Goal: Entertainment & Leisure: Browse casually

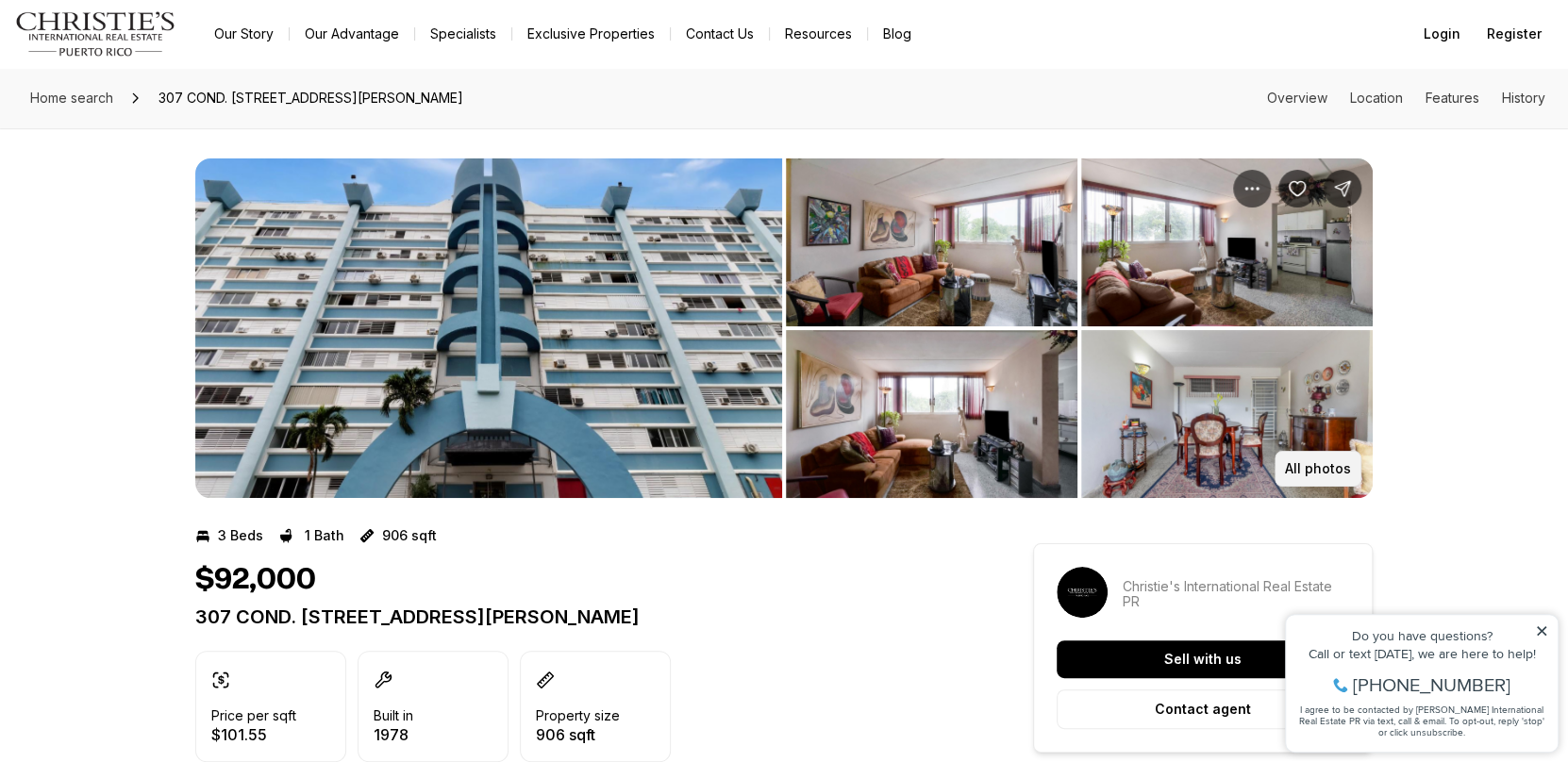
click at [1307, 467] on p "All photos" at bounding box center [1318, 469] width 66 height 15
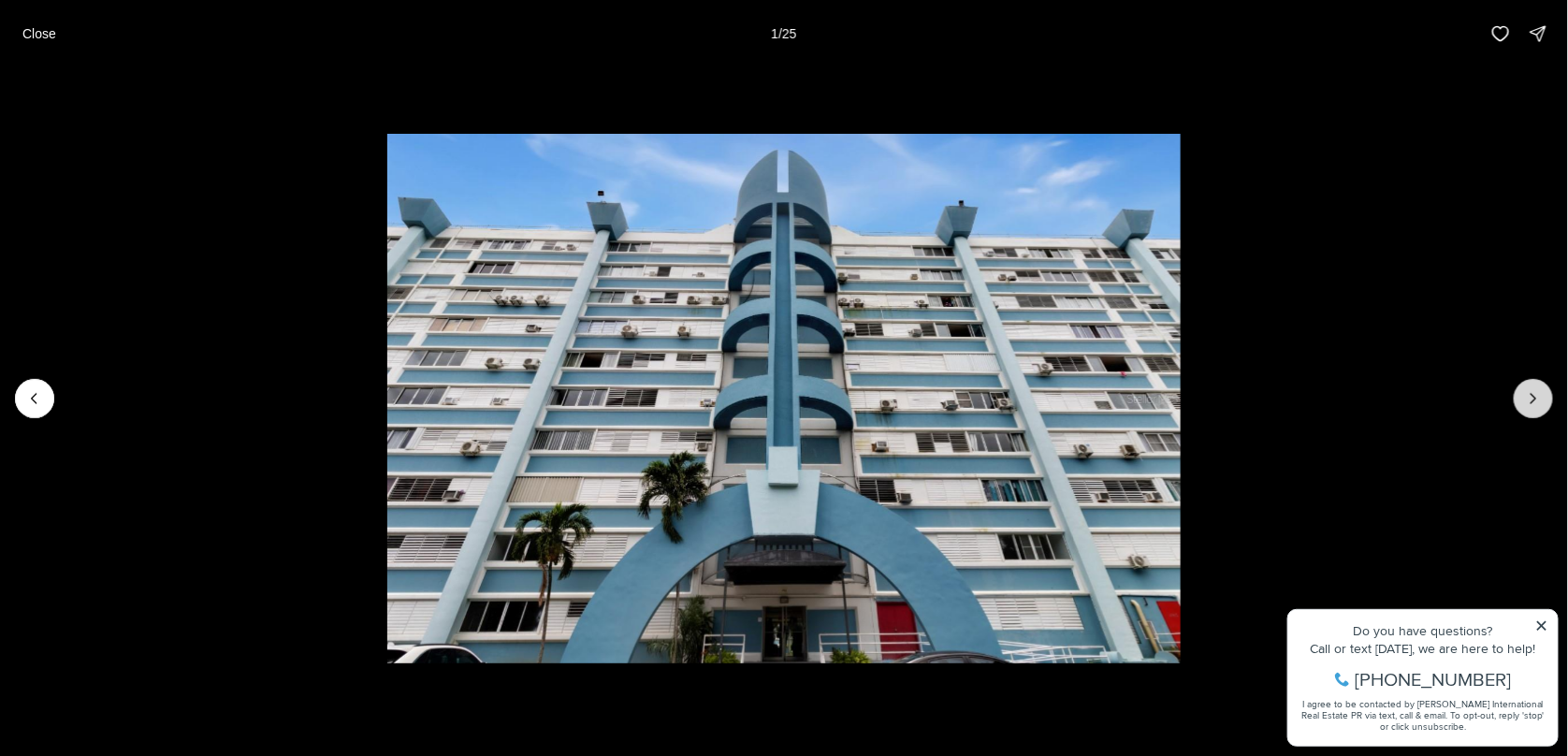
click at [1534, 397] on icon "Next slide" at bounding box center [1534, 399] width 19 height 19
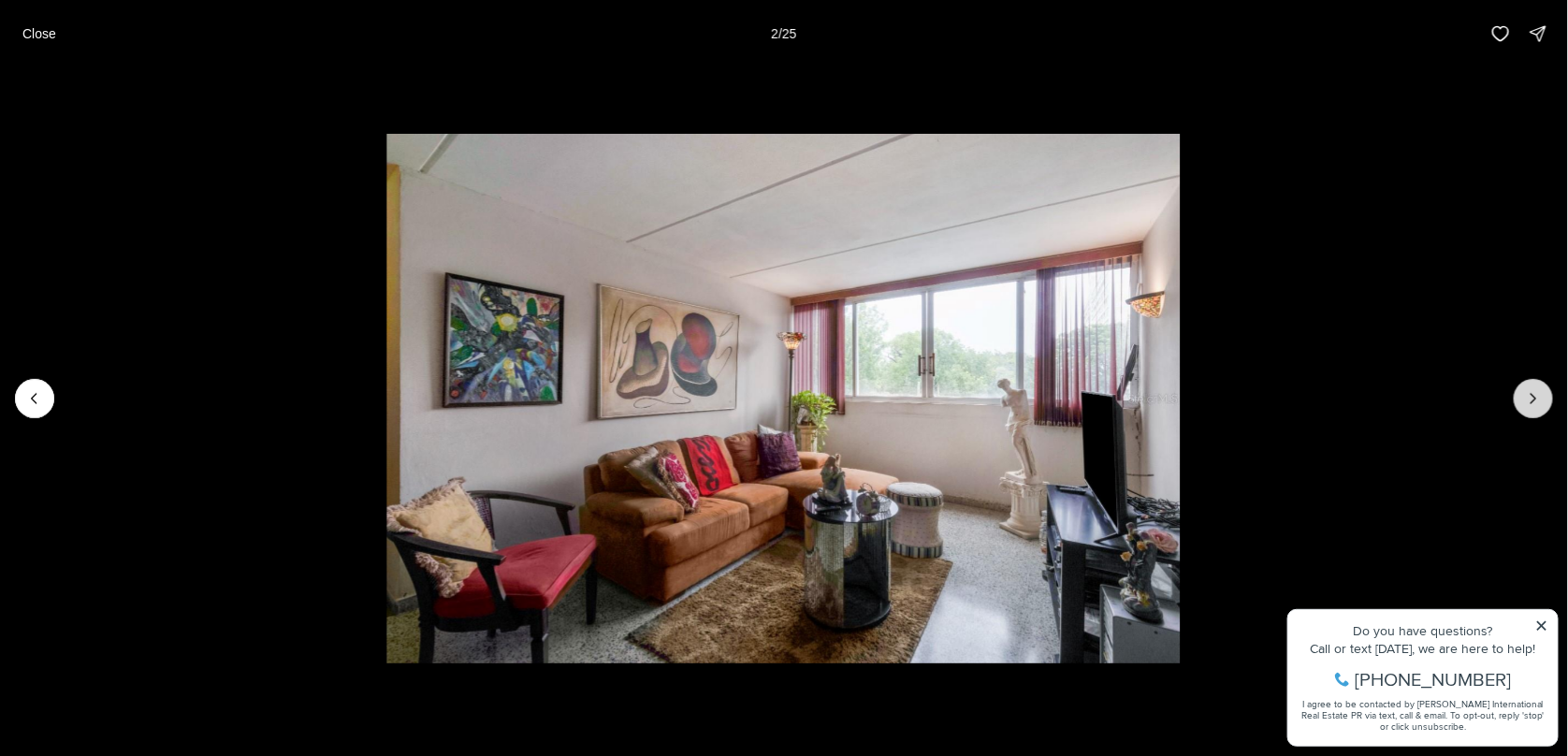
click at [1534, 397] on icon "Next slide" at bounding box center [1534, 399] width 19 height 19
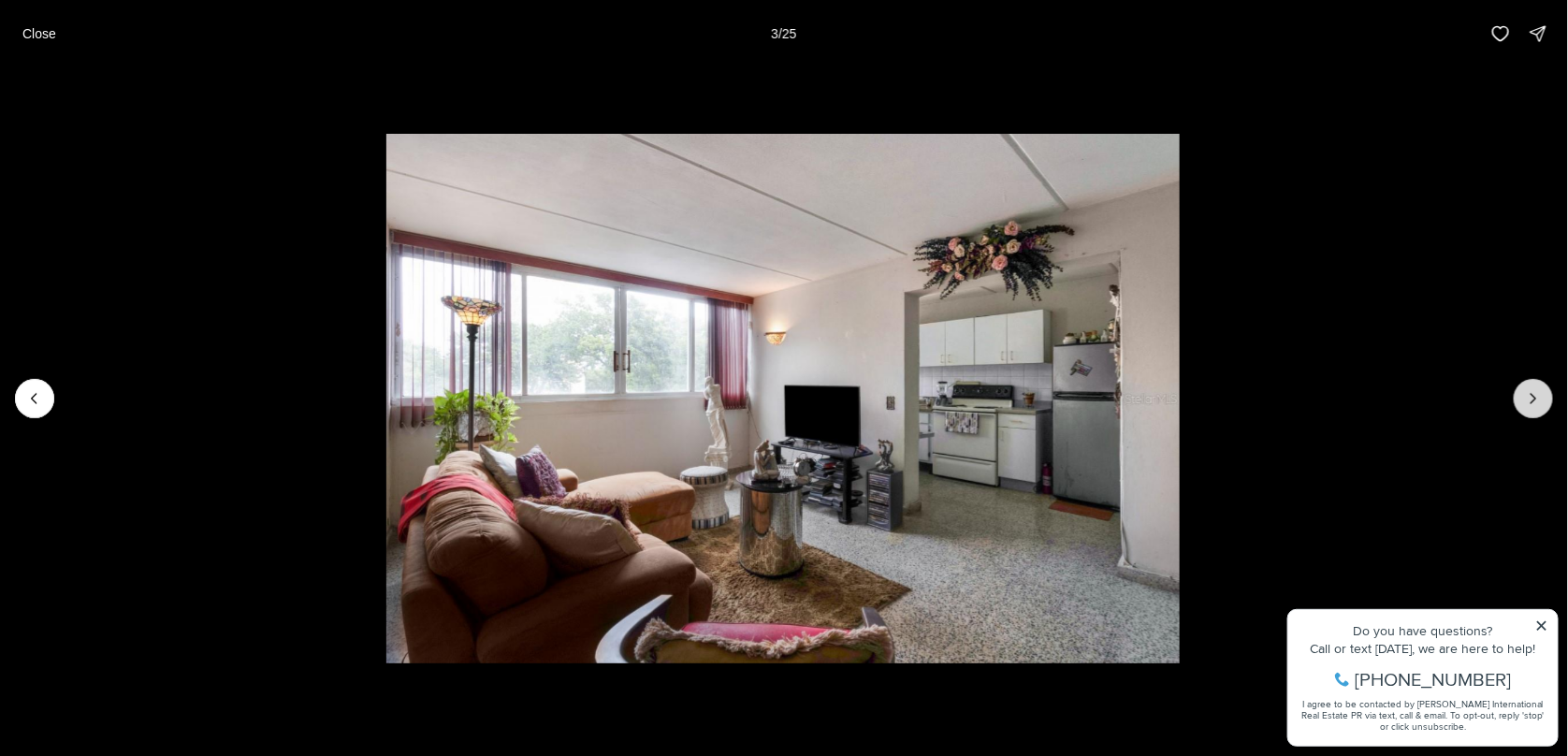
click at [1534, 397] on icon "Next slide" at bounding box center [1534, 399] width 19 height 19
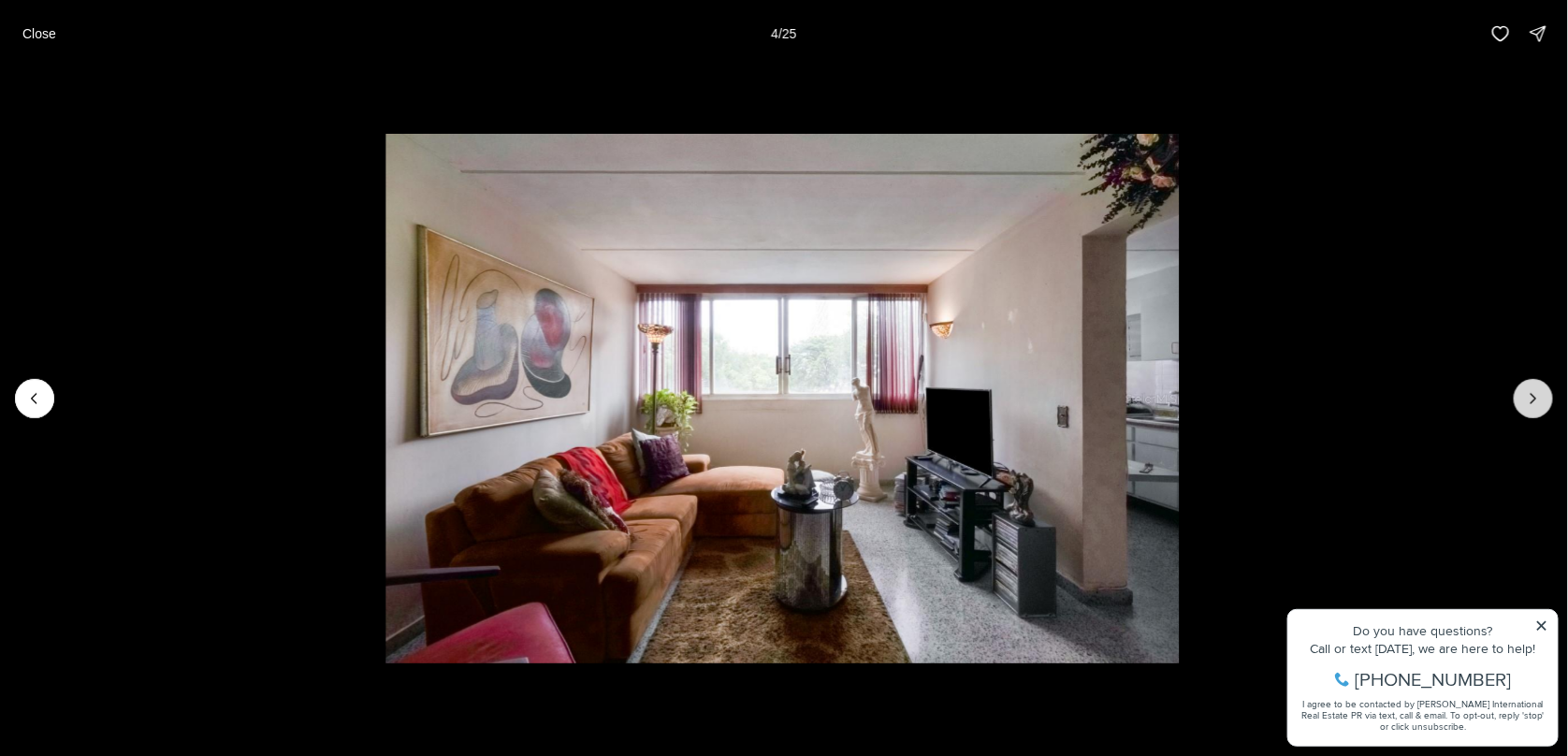
click at [1534, 397] on icon "Next slide" at bounding box center [1534, 399] width 19 height 19
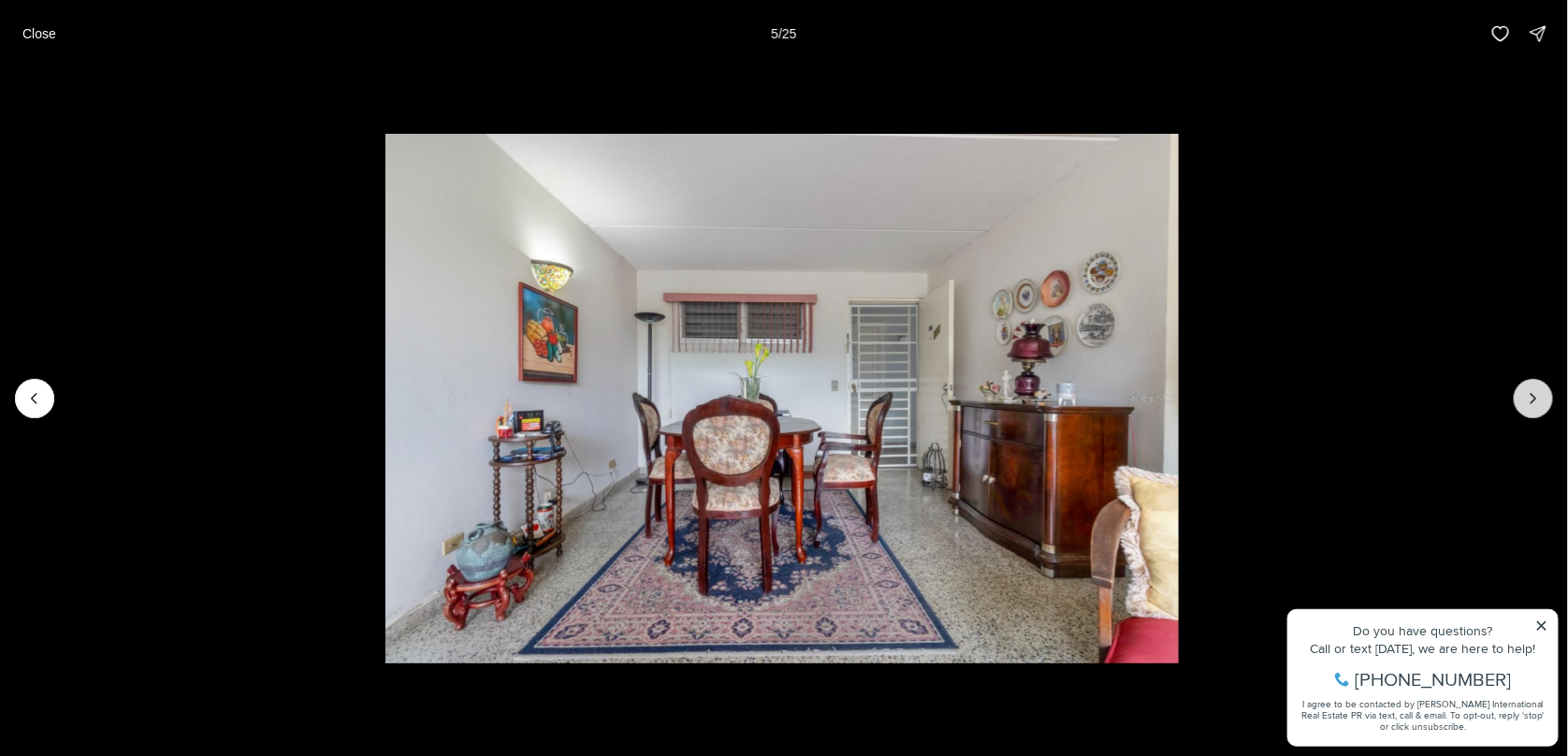
click at [1534, 397] on icon "Next slide" at bounding box center [1534, 399] width 19 height 19
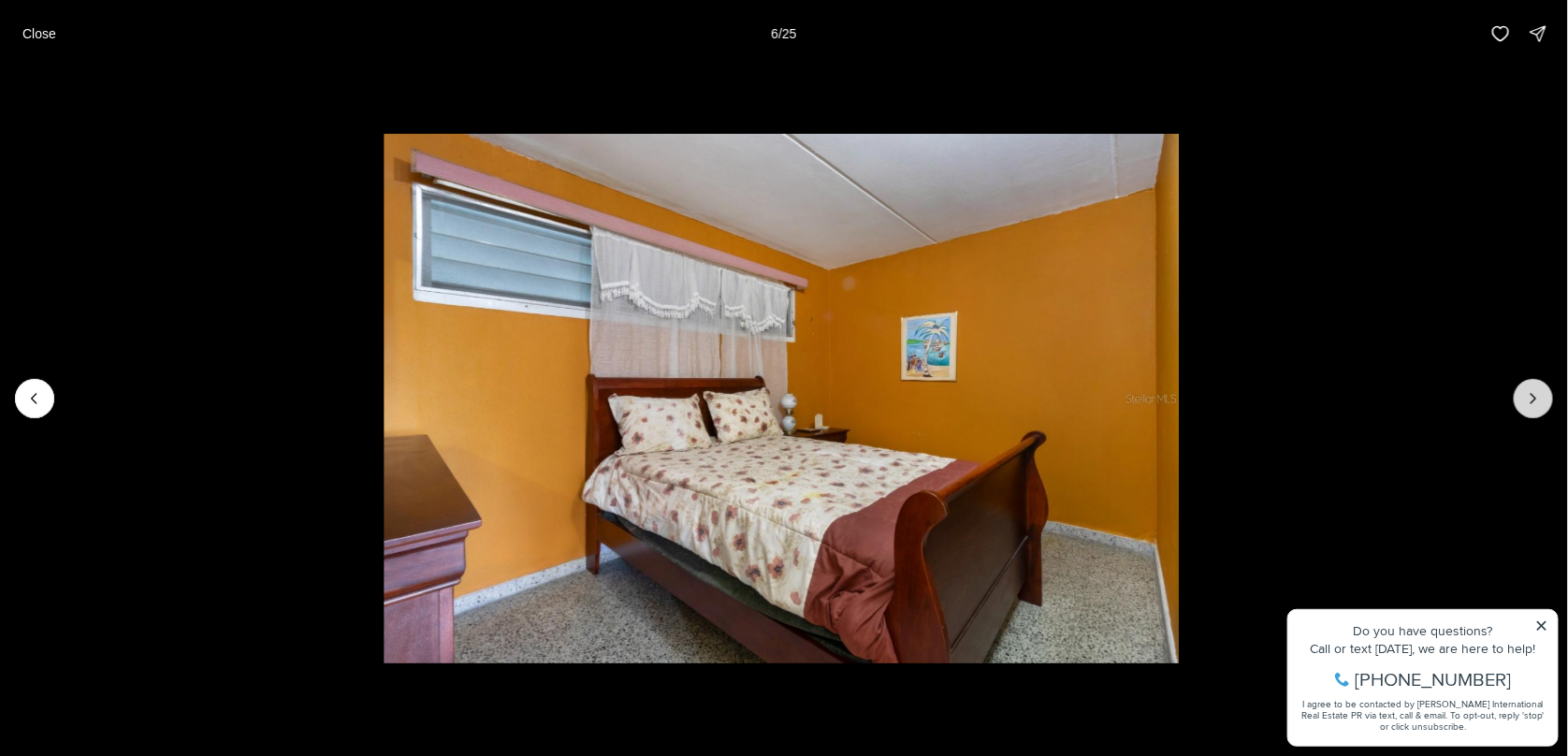
click at [1534, 397] on icon "Next slide" at bounding box center [1534, 399] width 19 height 19
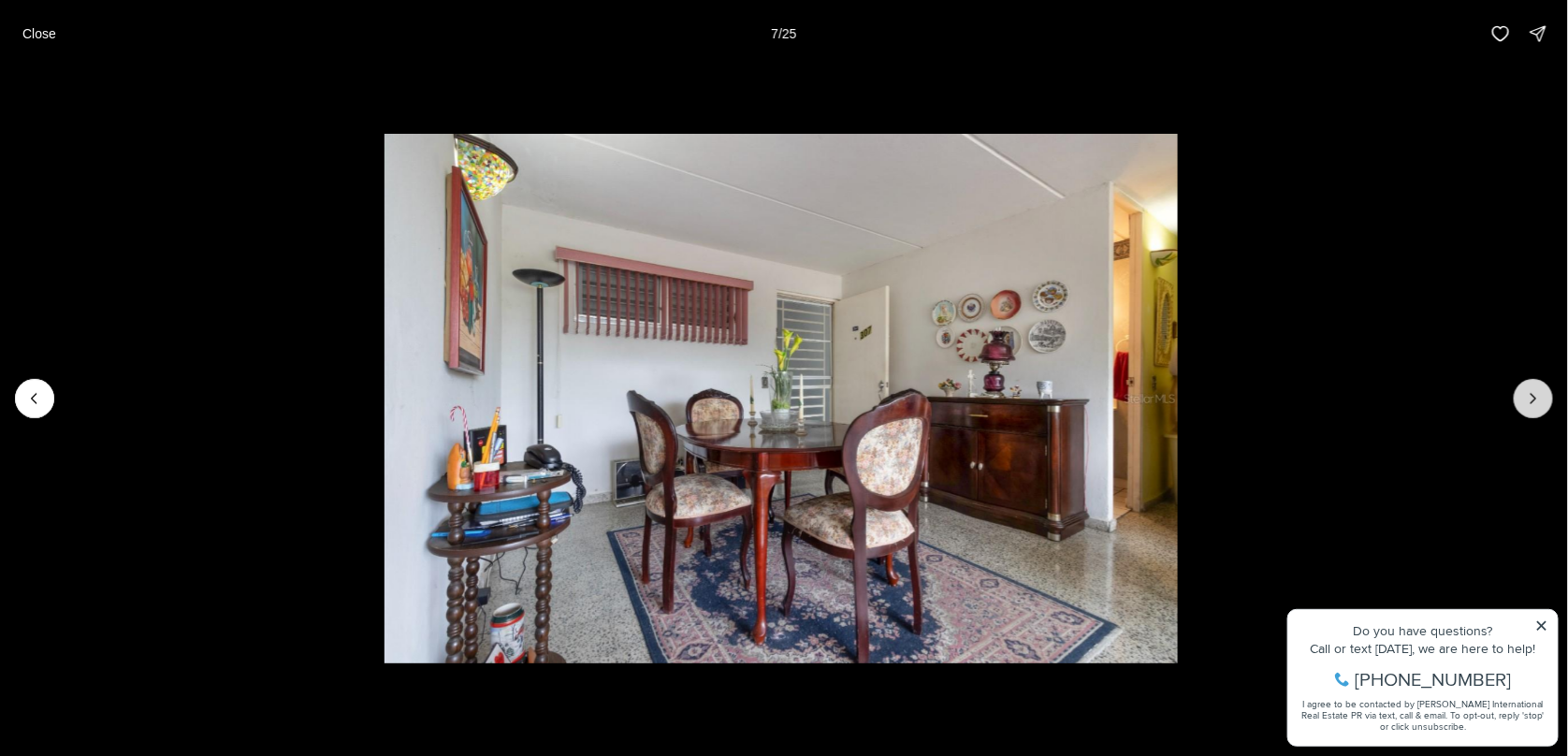
click at [1534, 397] on icon "Next slide" at bounding box center [1534, 399] width 19 height 19
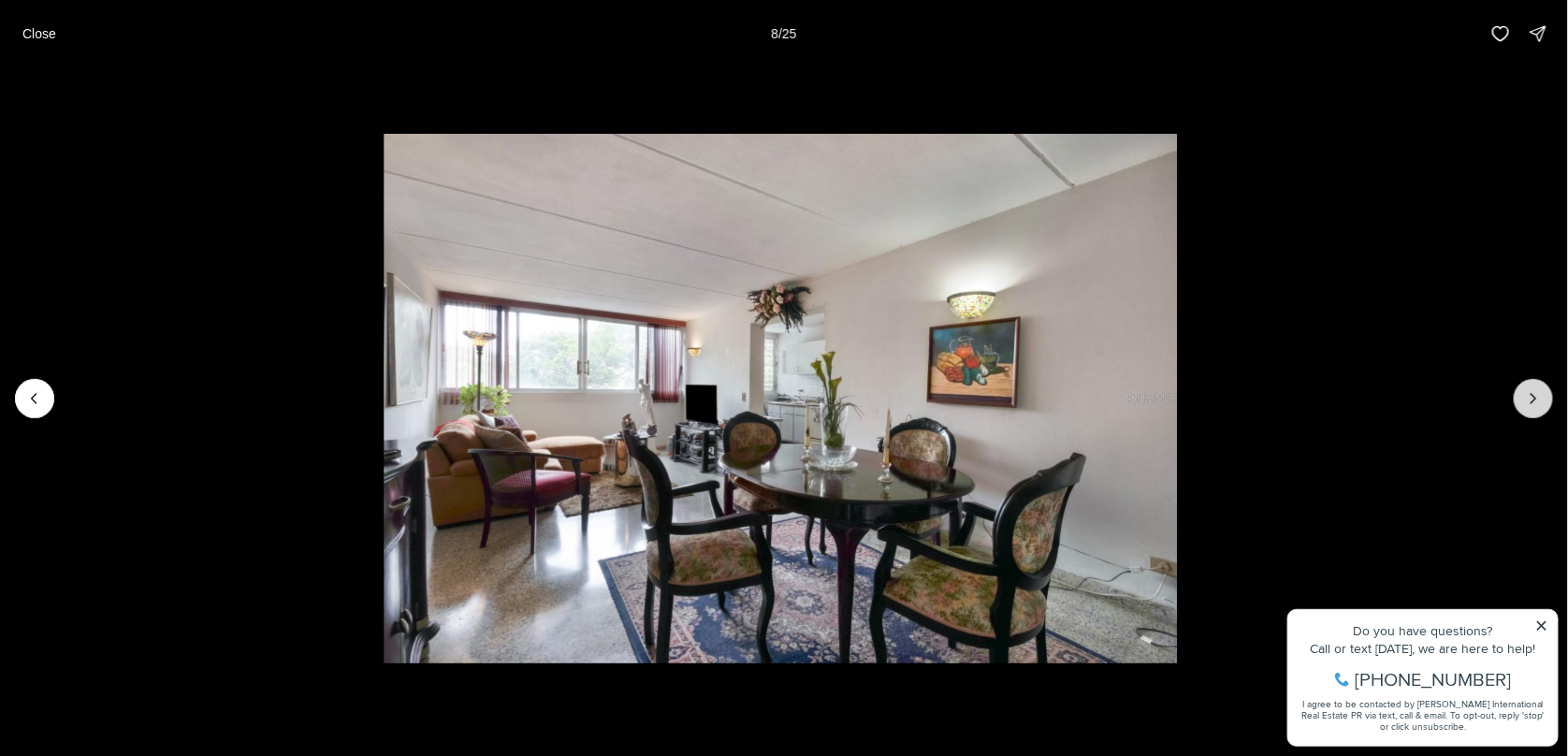
click at [1534, 397] on icon "Next slide" at bounding box center [1534, 399] width 19 height 19
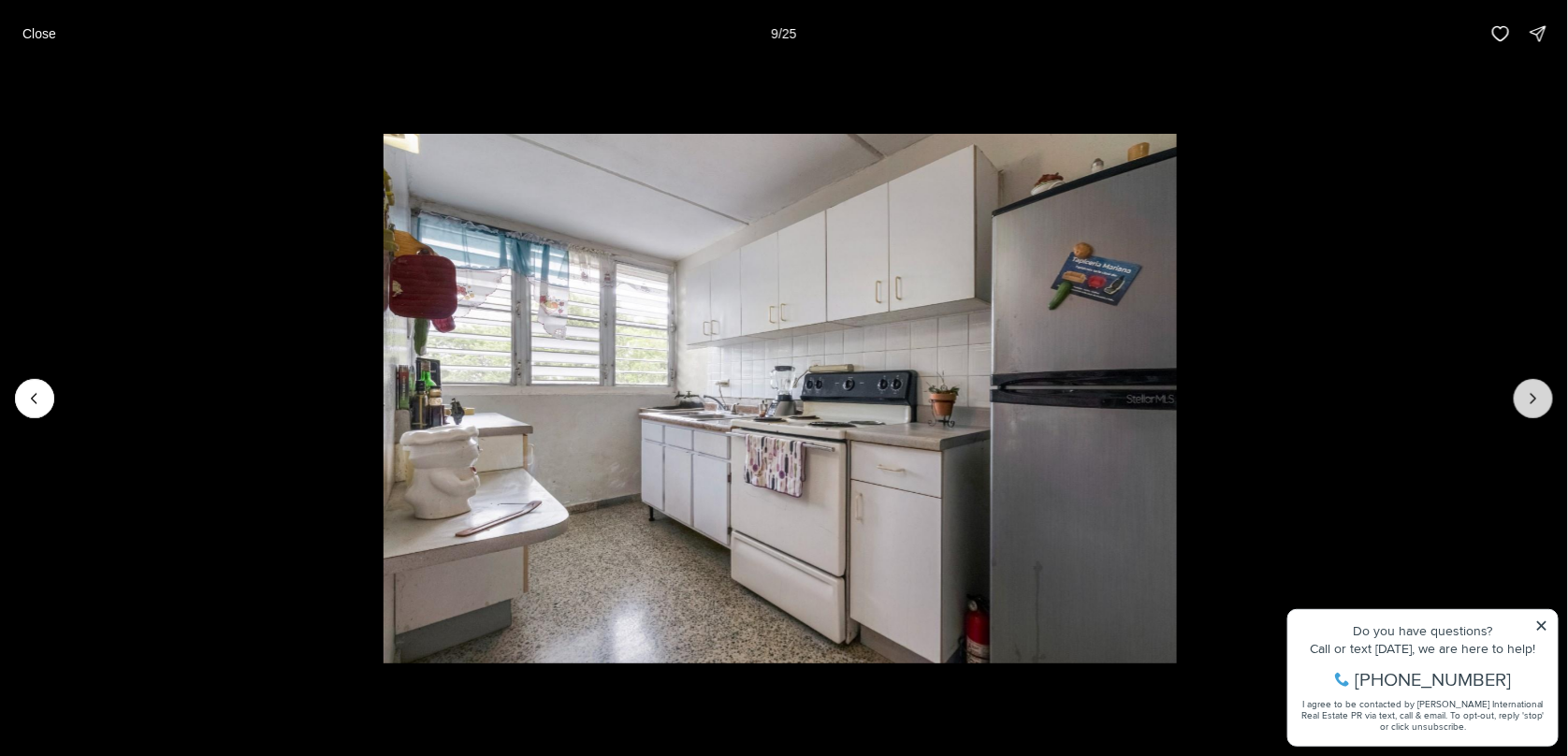
click at [1534, 397] on icon "Next slide" at bounding box center [1534, 399] width 19 height 19
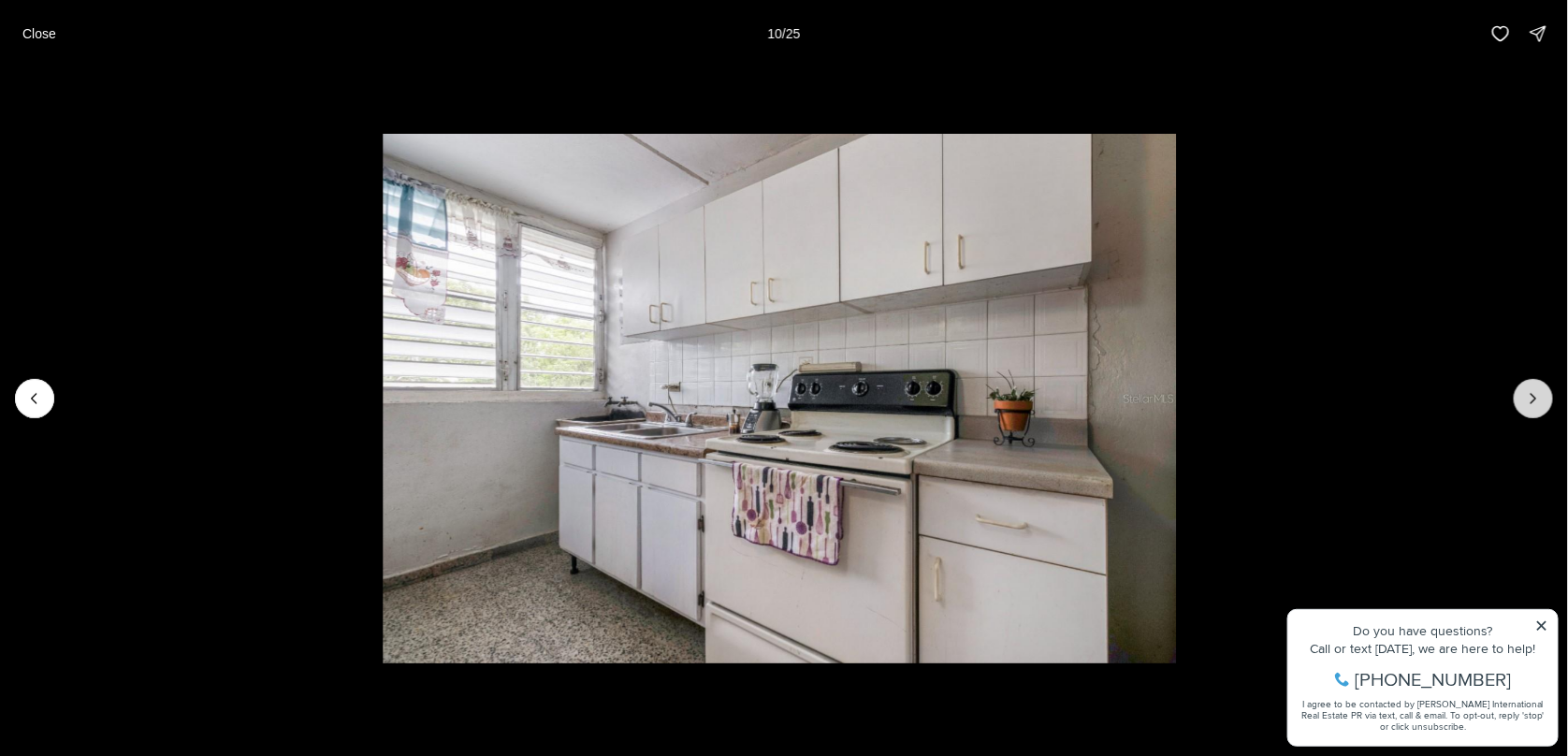
click at [1534, 397] on icon "Next slide" at bounding box center [1534, 399] width 19 height 19
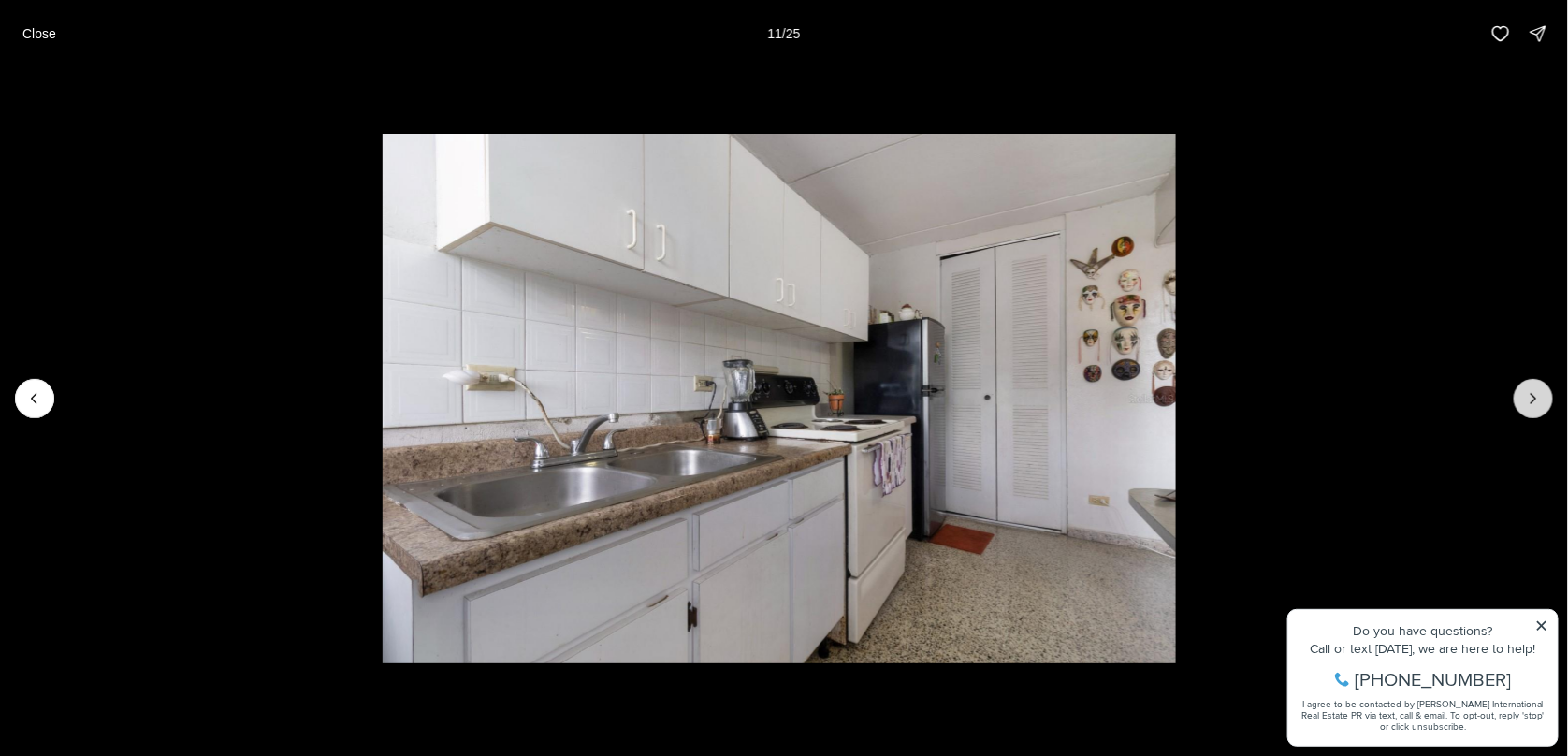
click at [1534, 397] on icon "Next slide" at bounding box center [1534, 399] width 19 height 19
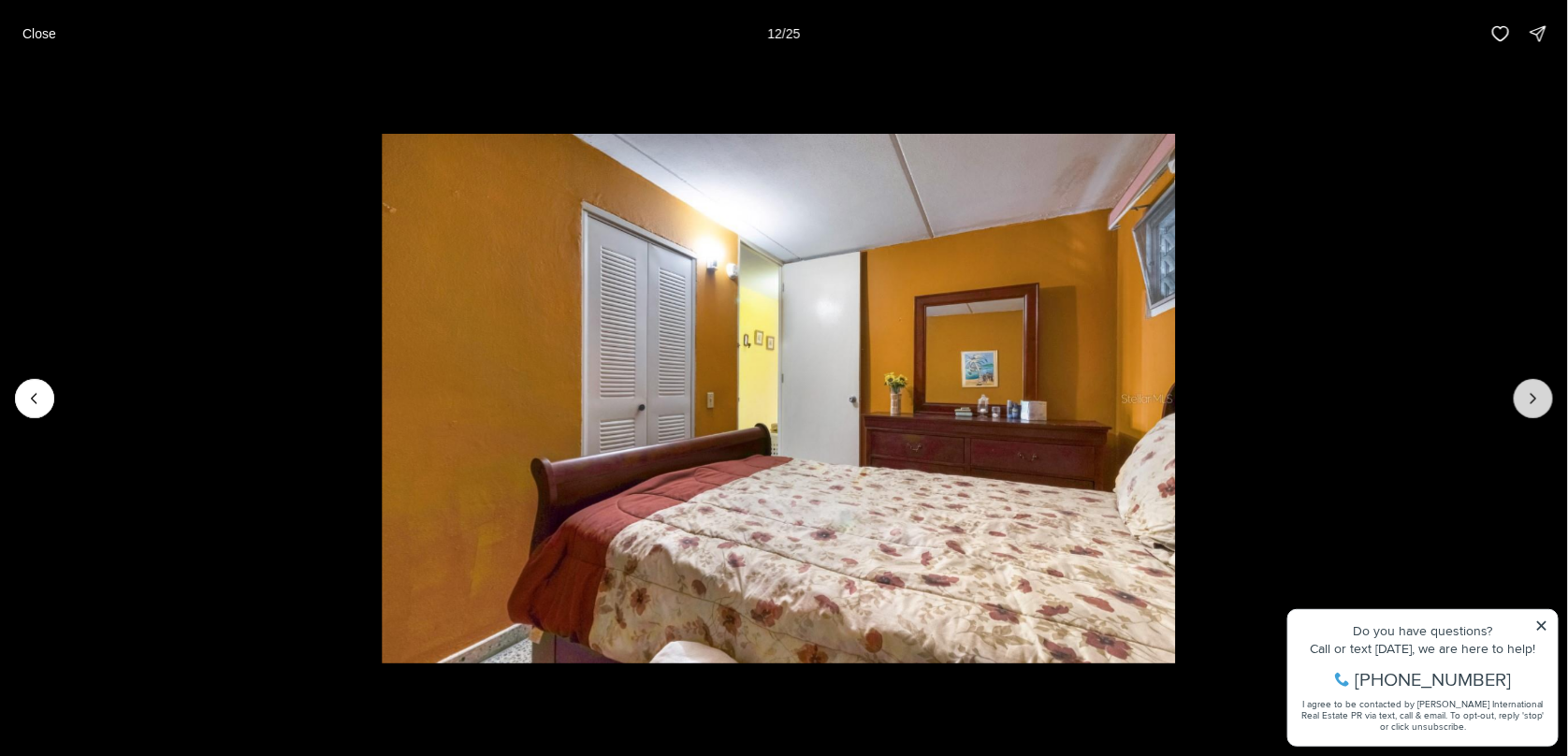
click at [1534, 397] on icon "Next slide" at bounding box center [1534, 399] width 19 height 19
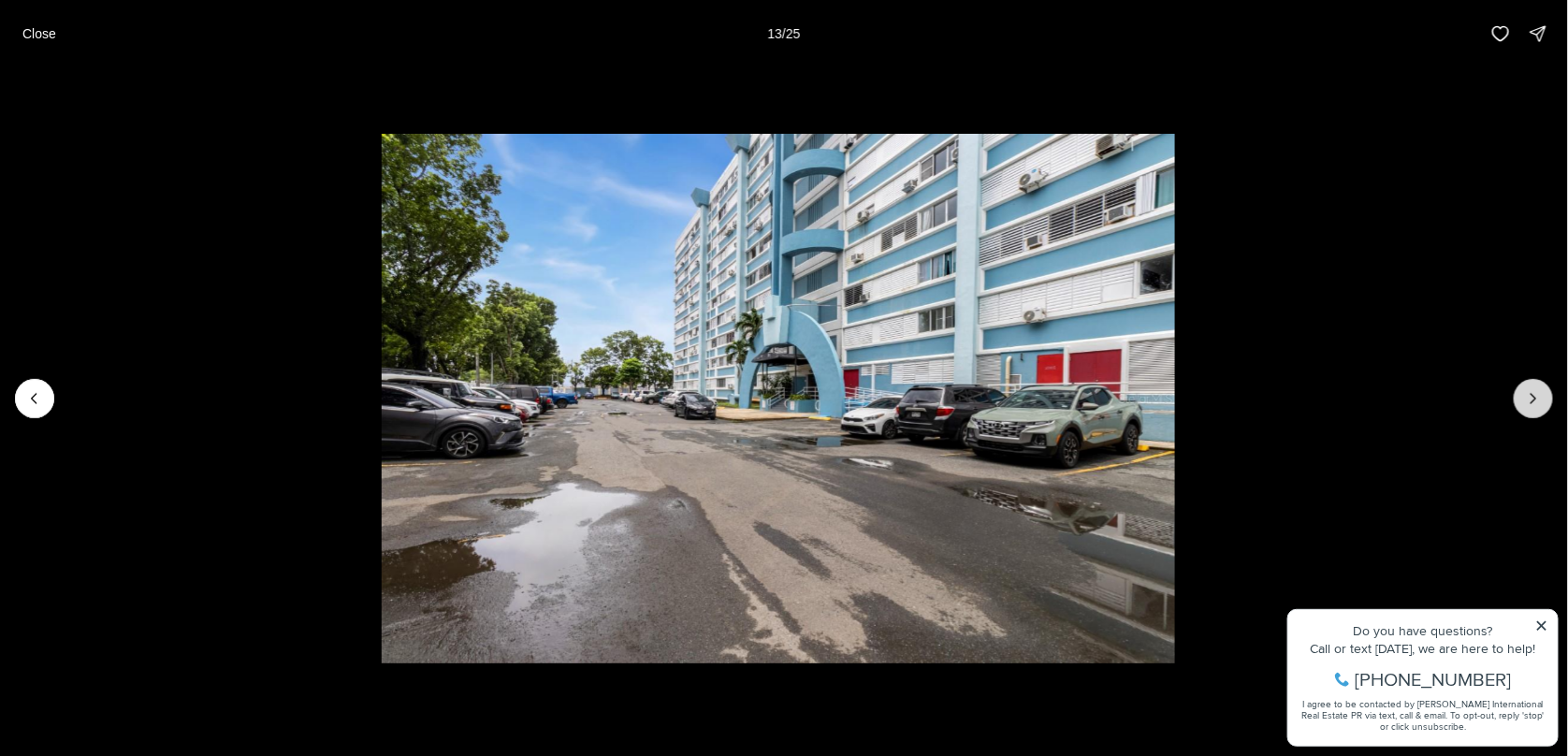
click at [1534, 397] on icon "Next slide" at bounding box center [1534, 399] width 19 height 19
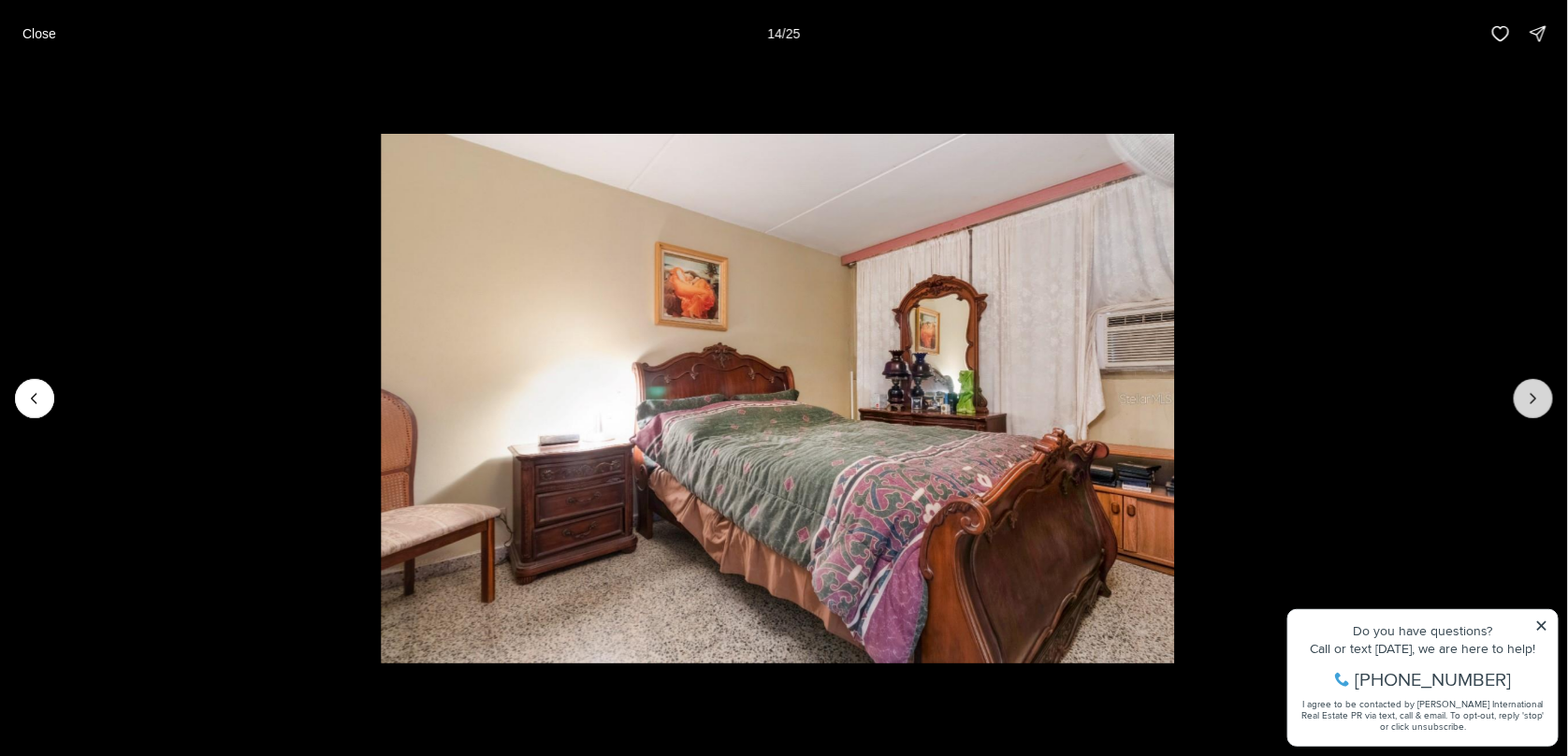
click at [1534, 397] on icon "Next slide" at bounding box center [1534, 399] width 19 height 19
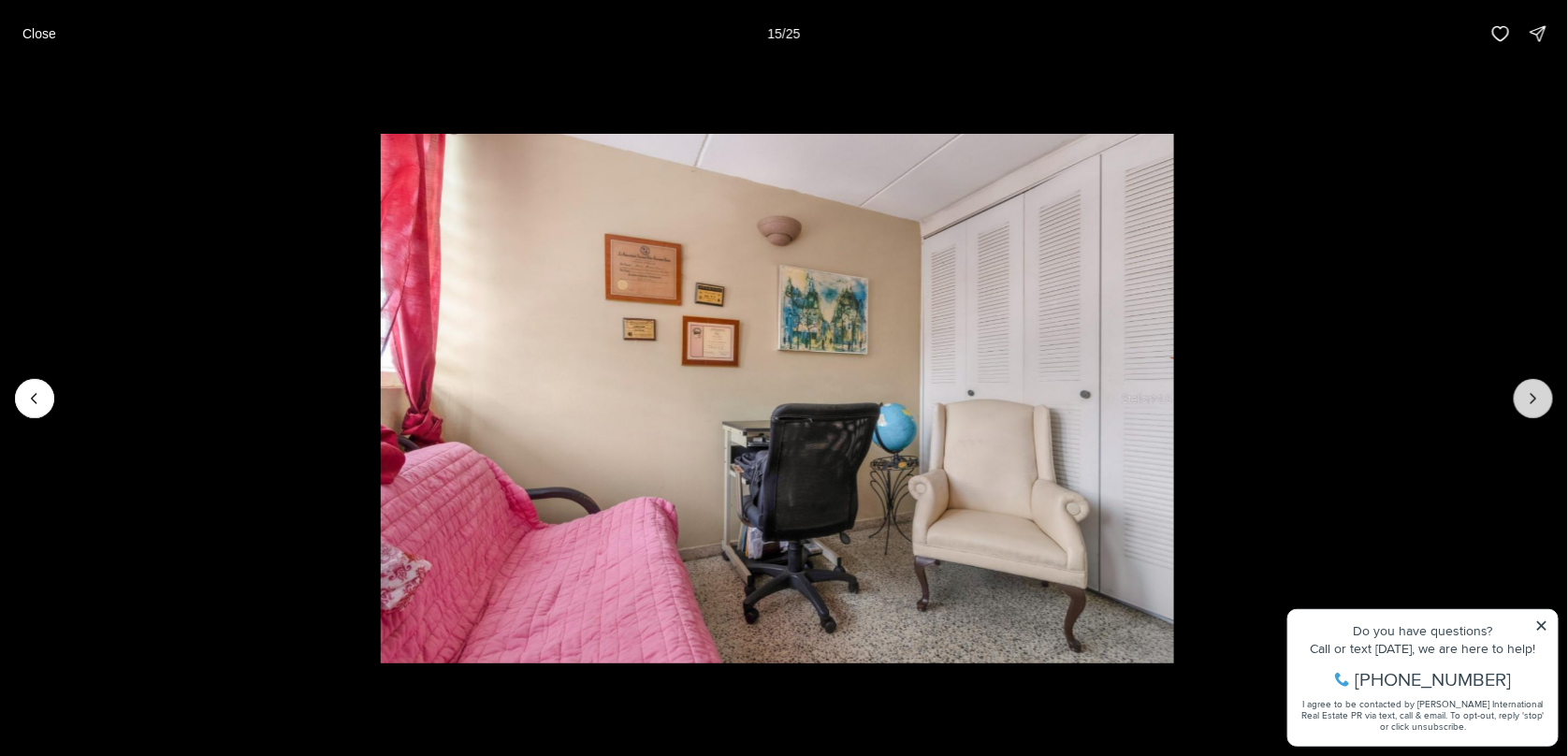
click at [1534, 397] on icon "Next slide" at bounding box center [1534, 399] width 19 height 19
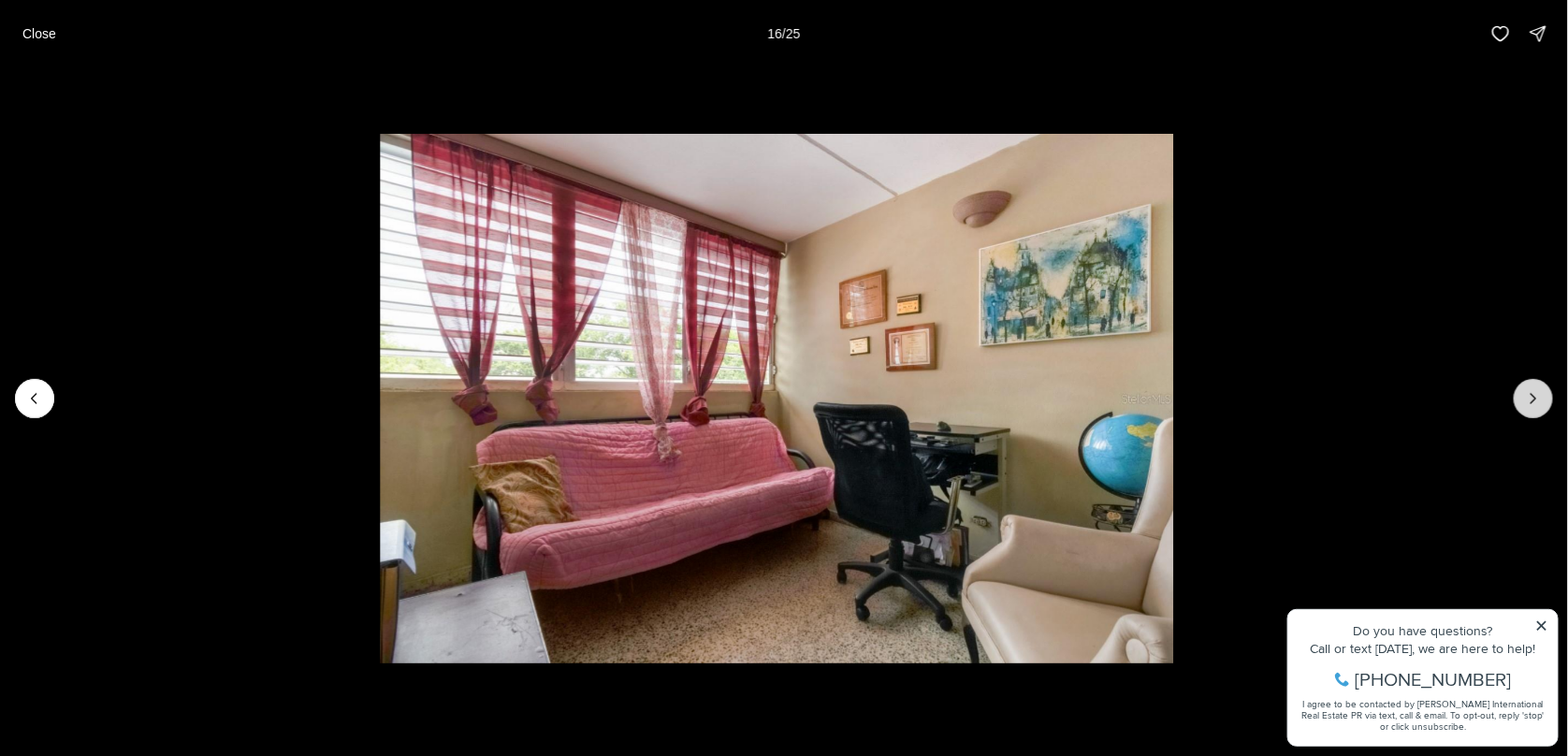
click at [1534, 397] on icon "Next slide" at bounding box center [1534, 399] width 19 height 19
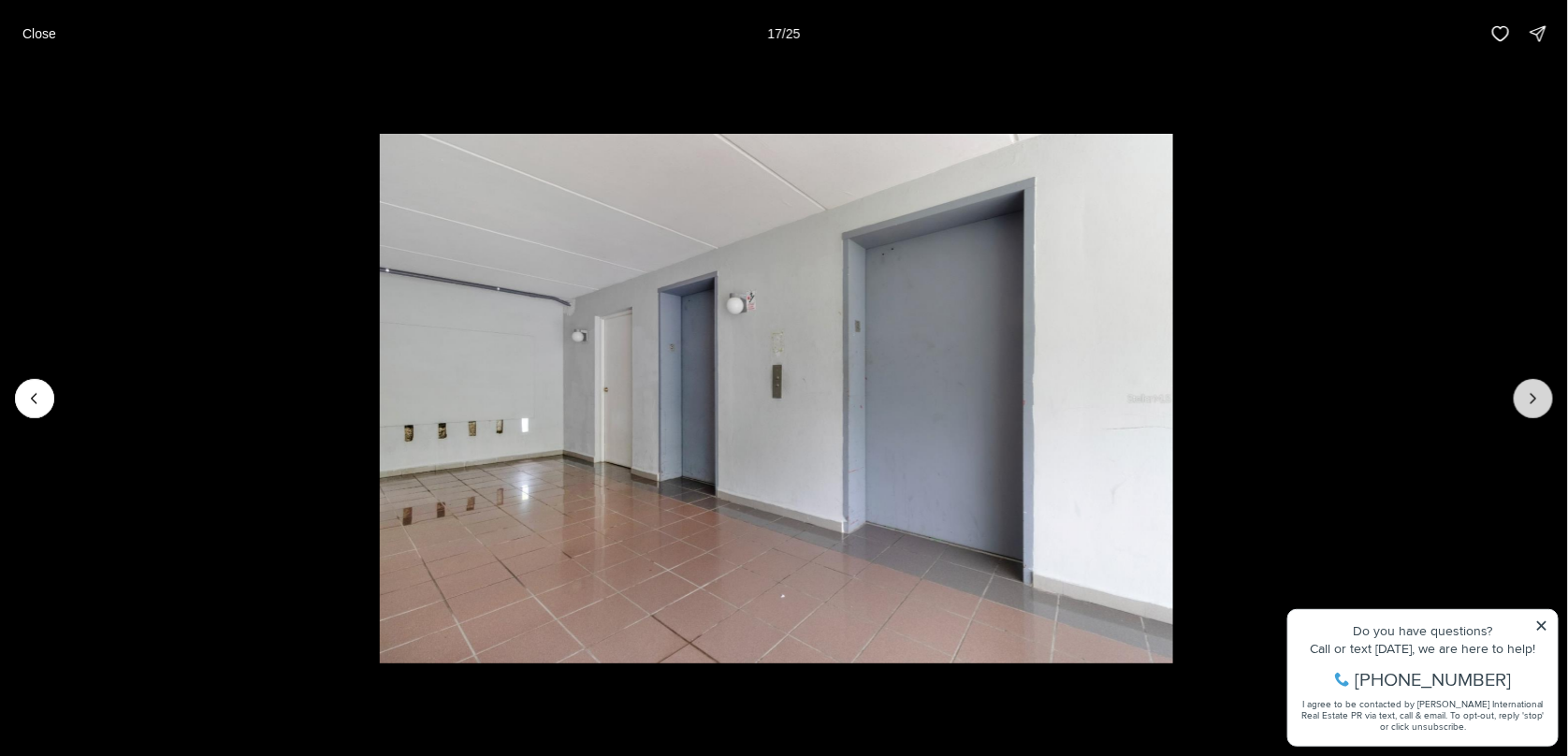
click at [1534, 397] on icon "Next slide" at bounding box center [1534, 399] width 19 height 19
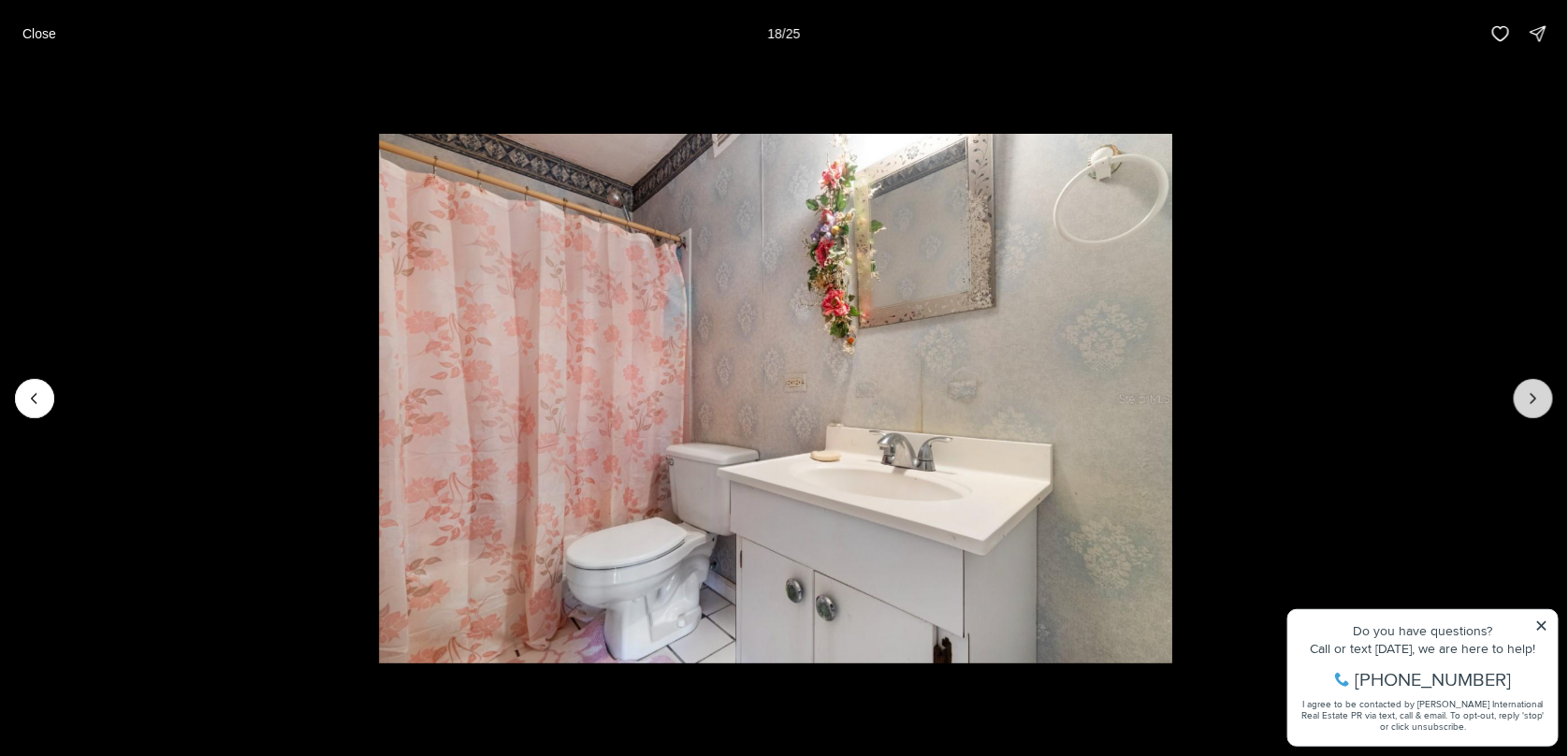
click at [1534, 397] on icon "Next slide" at bounding box center [1534, 399] width 19 height 19
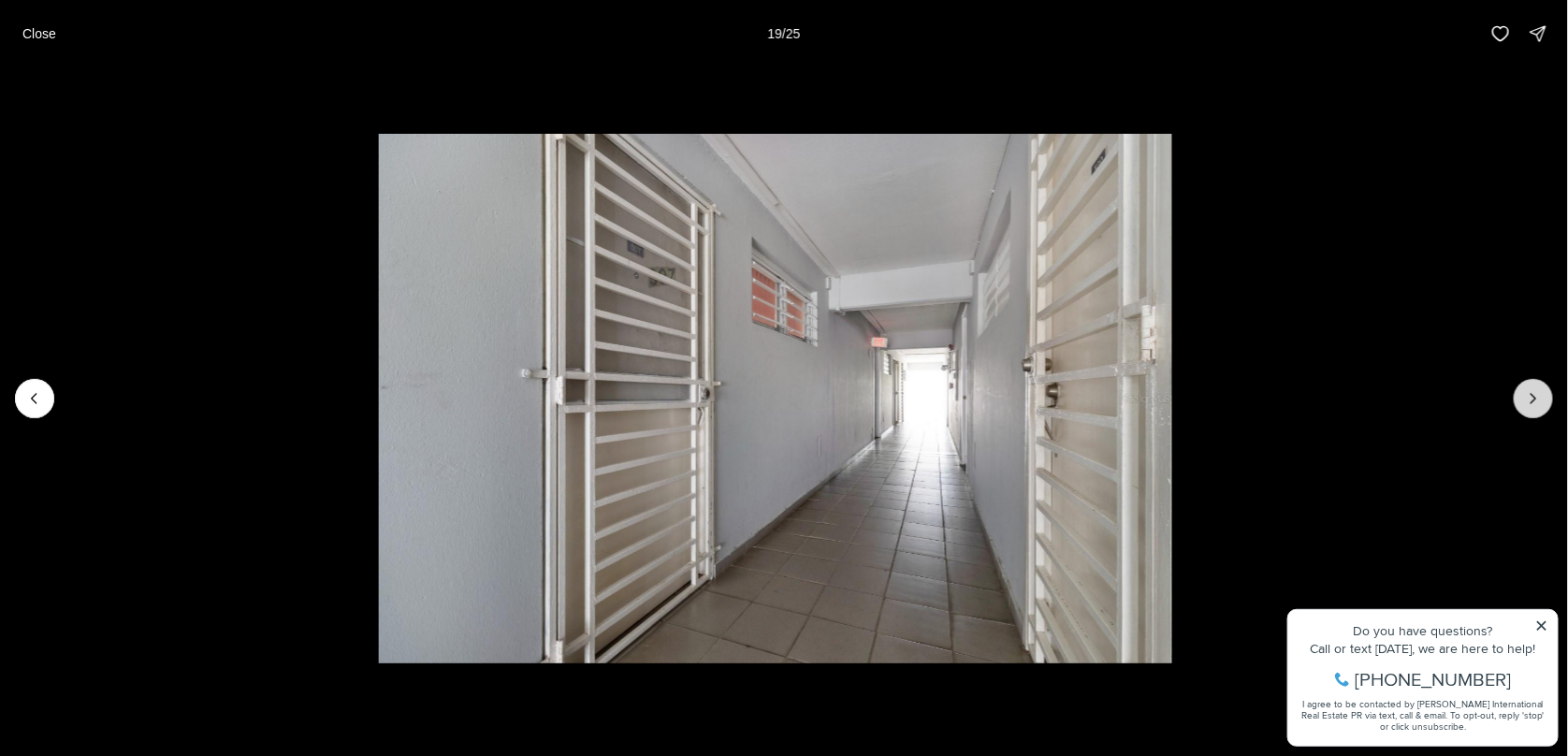
click at [1534, 397] on icon "Next slide" at bounding box center [1534, 399] width 19 height 19
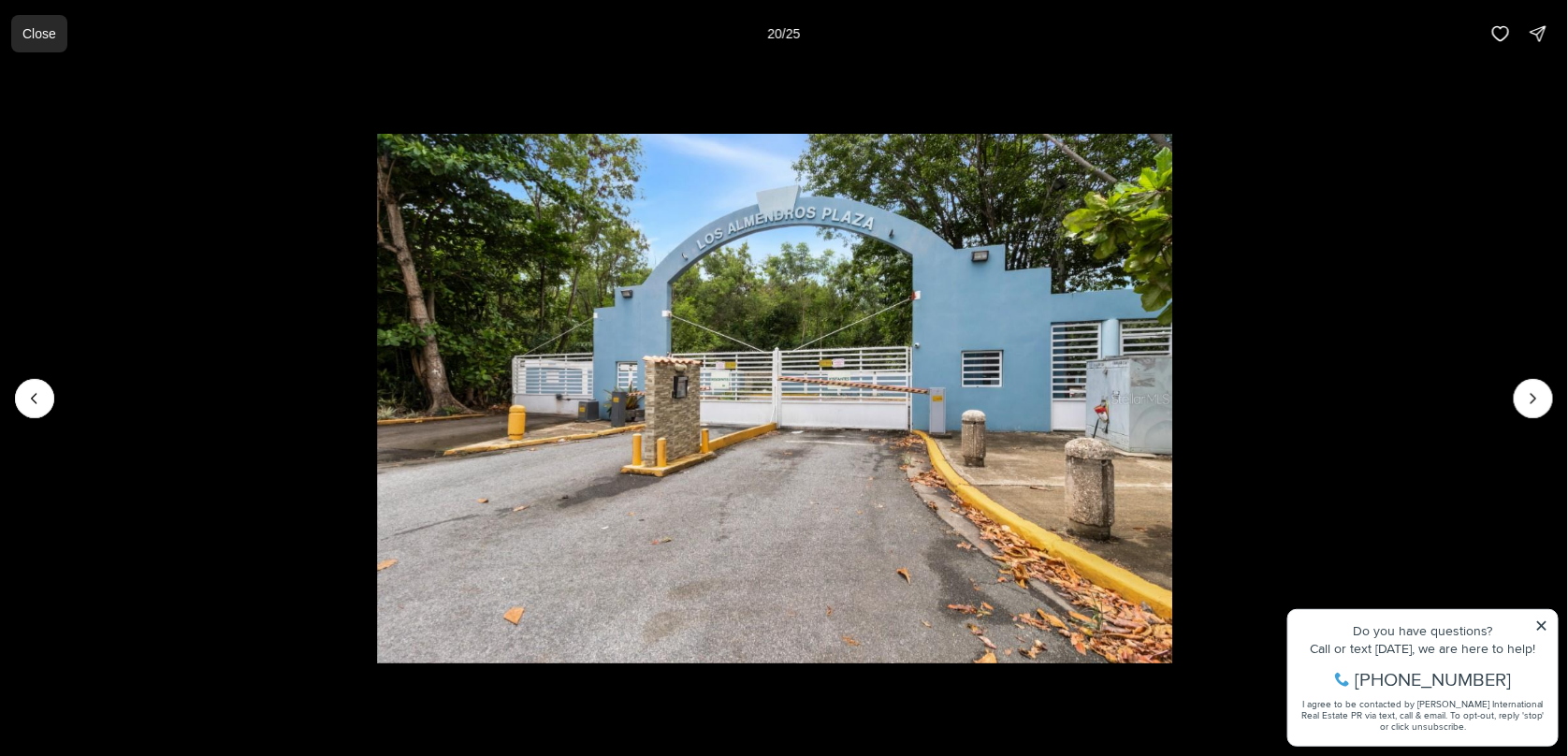
click at [51, 35] on p "Close" at bounding box center [38, 33] width 33 height 15
